Goal: Information Seeking & Learning: Compare options

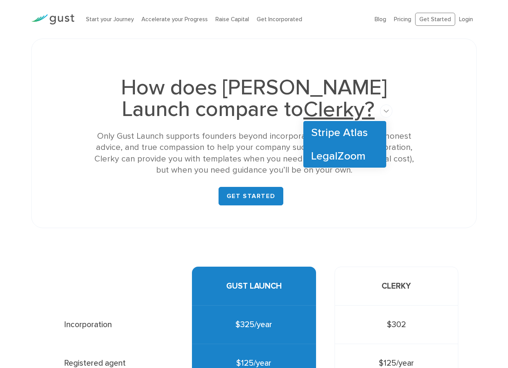
click at [303, 112] on span "Clerky?" at bounding box center [338, 109] width 71 height 25
click at [303, 135] on link "Stripe Atlas" at bounding box center [344, 132] width 83 height 23
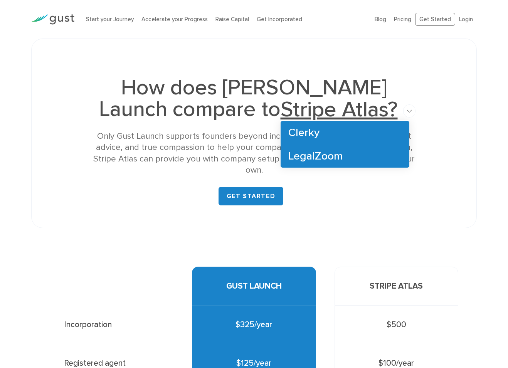
click at [282, 114] on span "Stripe Atlas?" at bounding box center [338, 109] width 117 height 25
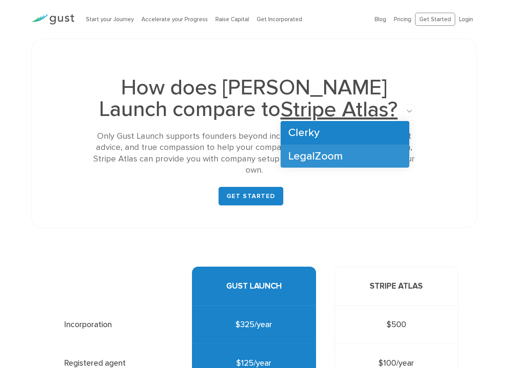
click at [280, 155] on link "LegalZoom" at bounding box center [344, 155] width 129 height 23
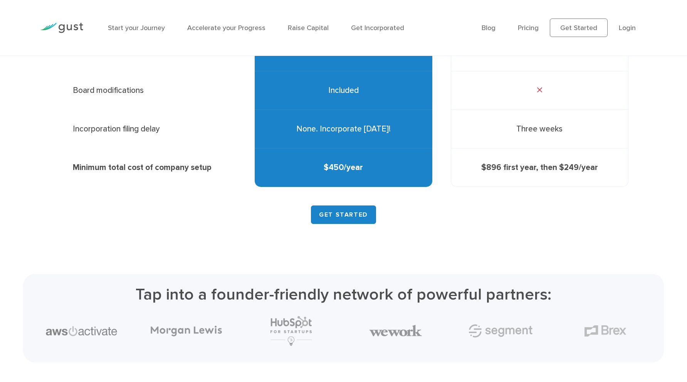
scroll to position [781, 0]
